Goal: Find specific page/section: Find specific page/section

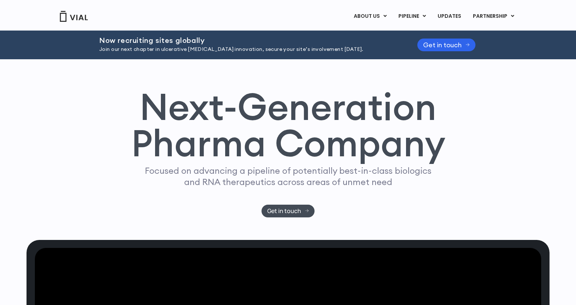
scroll to position [0, 0]
click at [377, 55] on link "CONTACT US" at bounding box center [382, 57] width 64 height 12
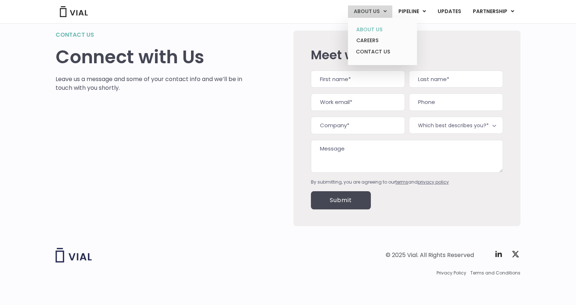
click at [375, 34] on link "ABOUT US" at bounding box center [382, 29] width 64 height 11
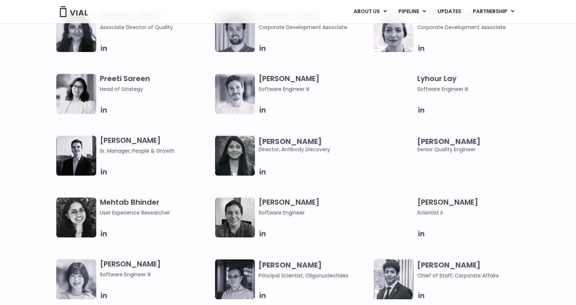
scroll to position [1049, 0]
